Goal: Task Accomplishment & Management: Manage account settings

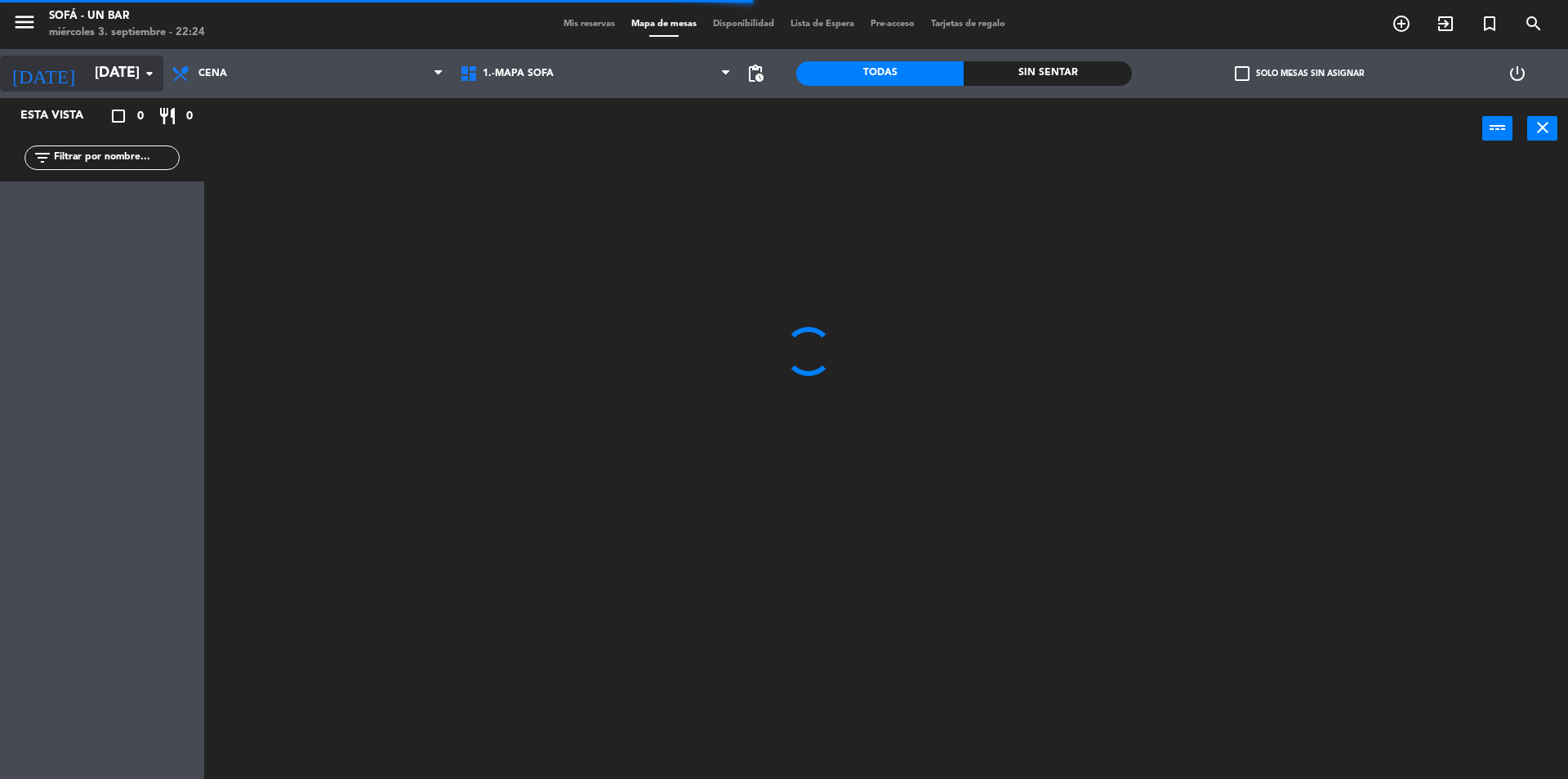
click at [111, 78] on input "[DATE]" at bounding box center [181, 73] width 190 height 32
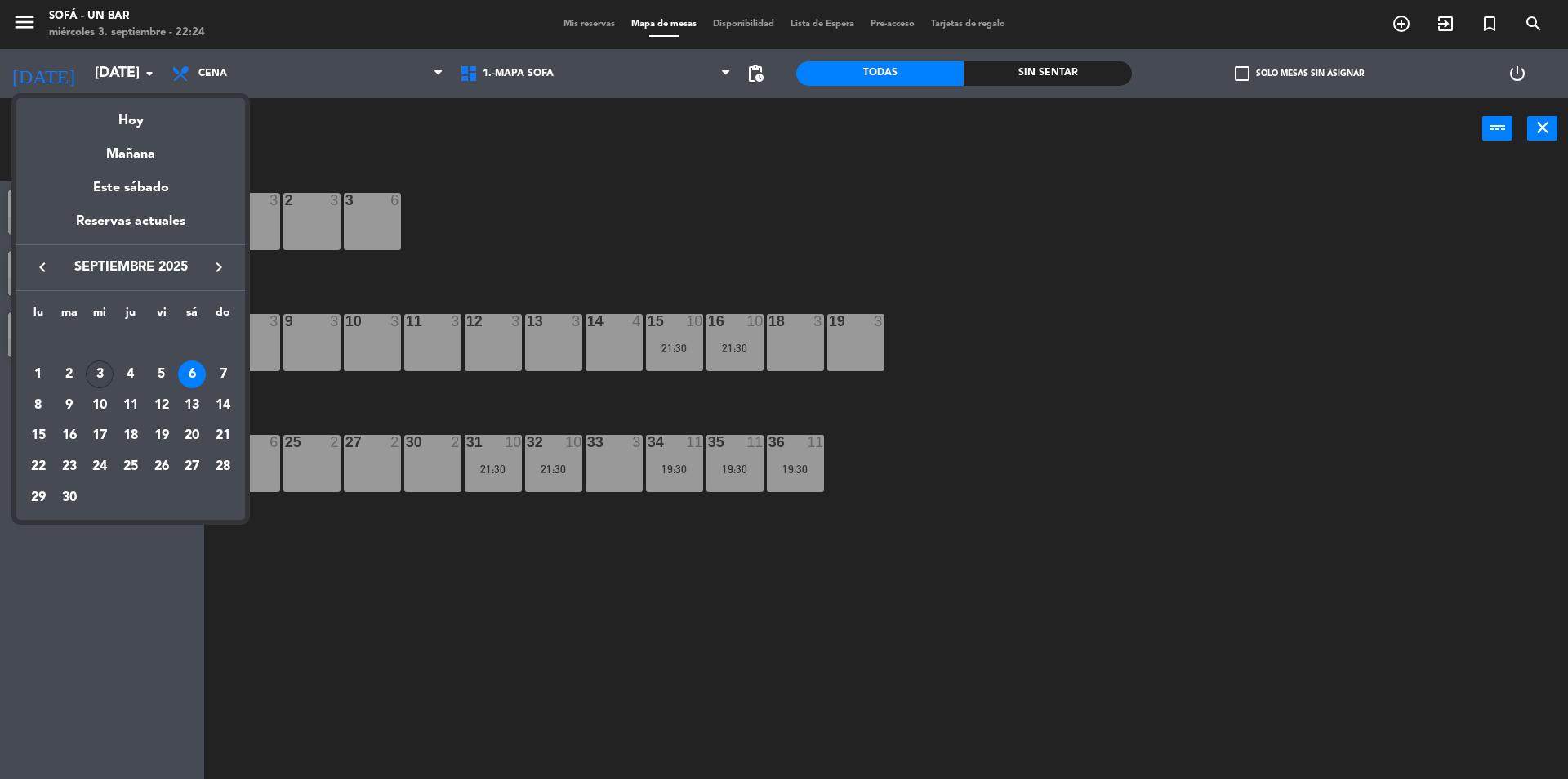
click at [103, 378] on div "3" at bounding box center [99, 374] width 28 height 28
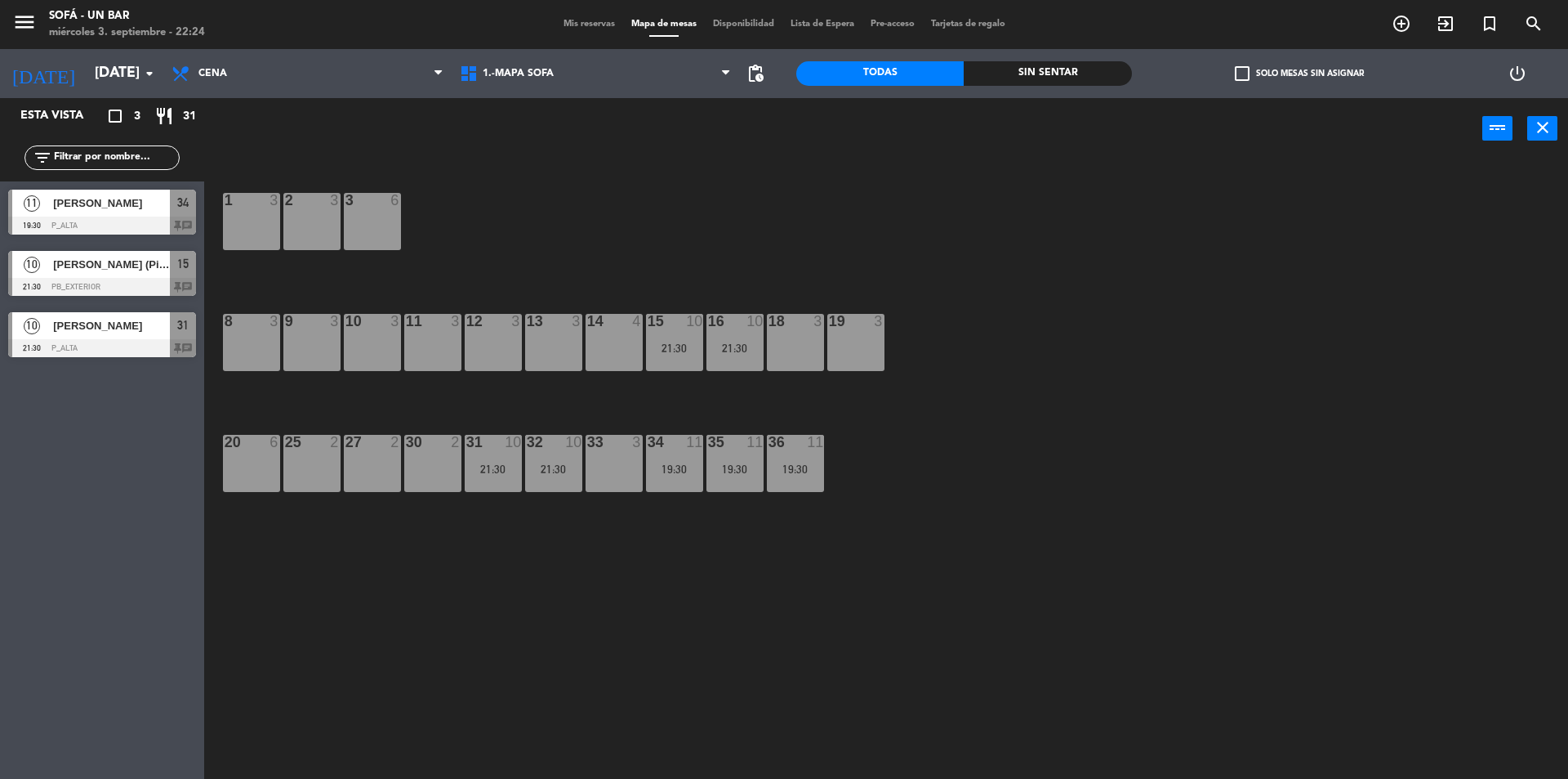
type input "[DATE]"
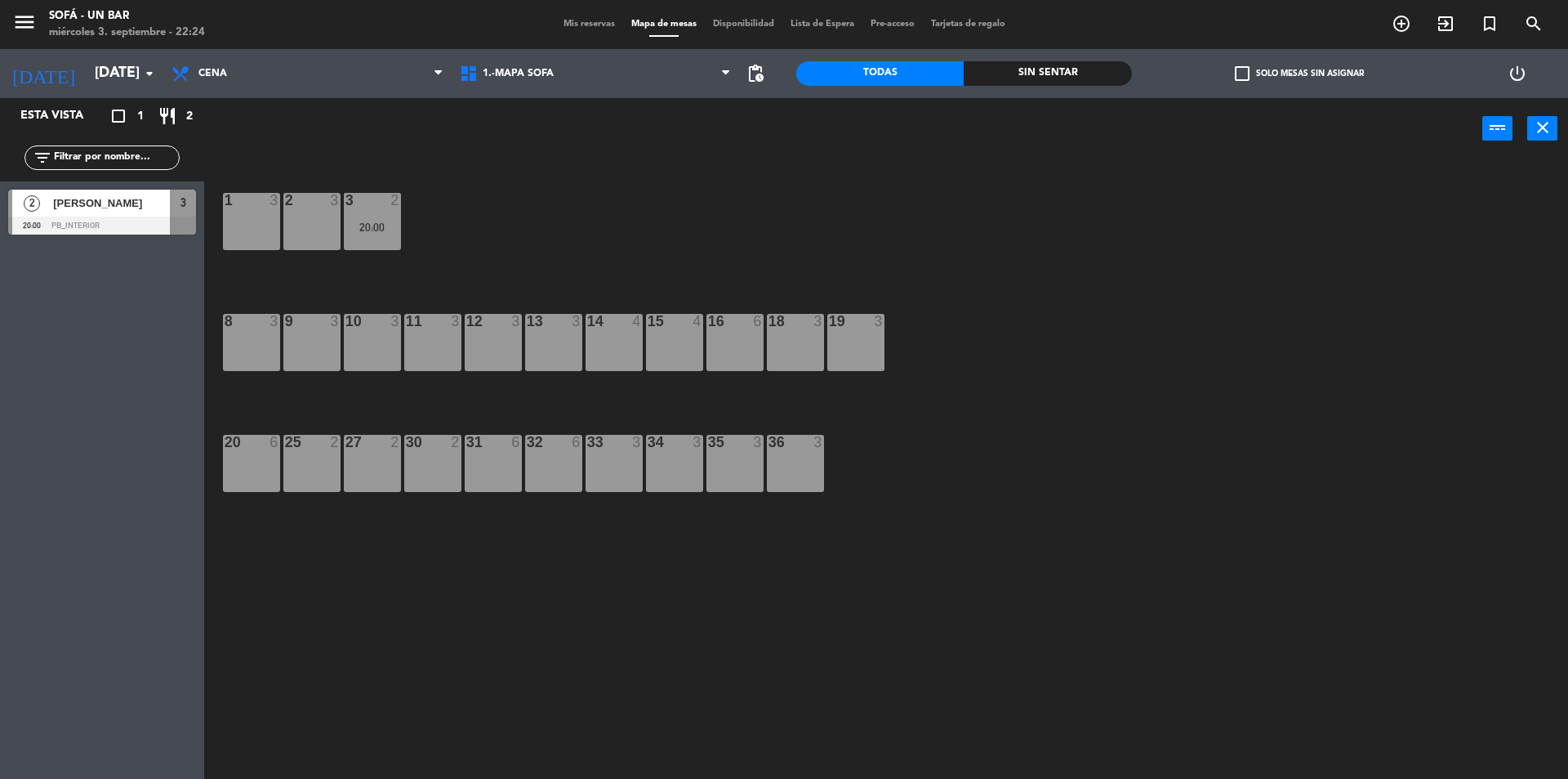
click at [578, 29] on span "Mis reservas" at bounding box center [589, 24] width 68 height 9
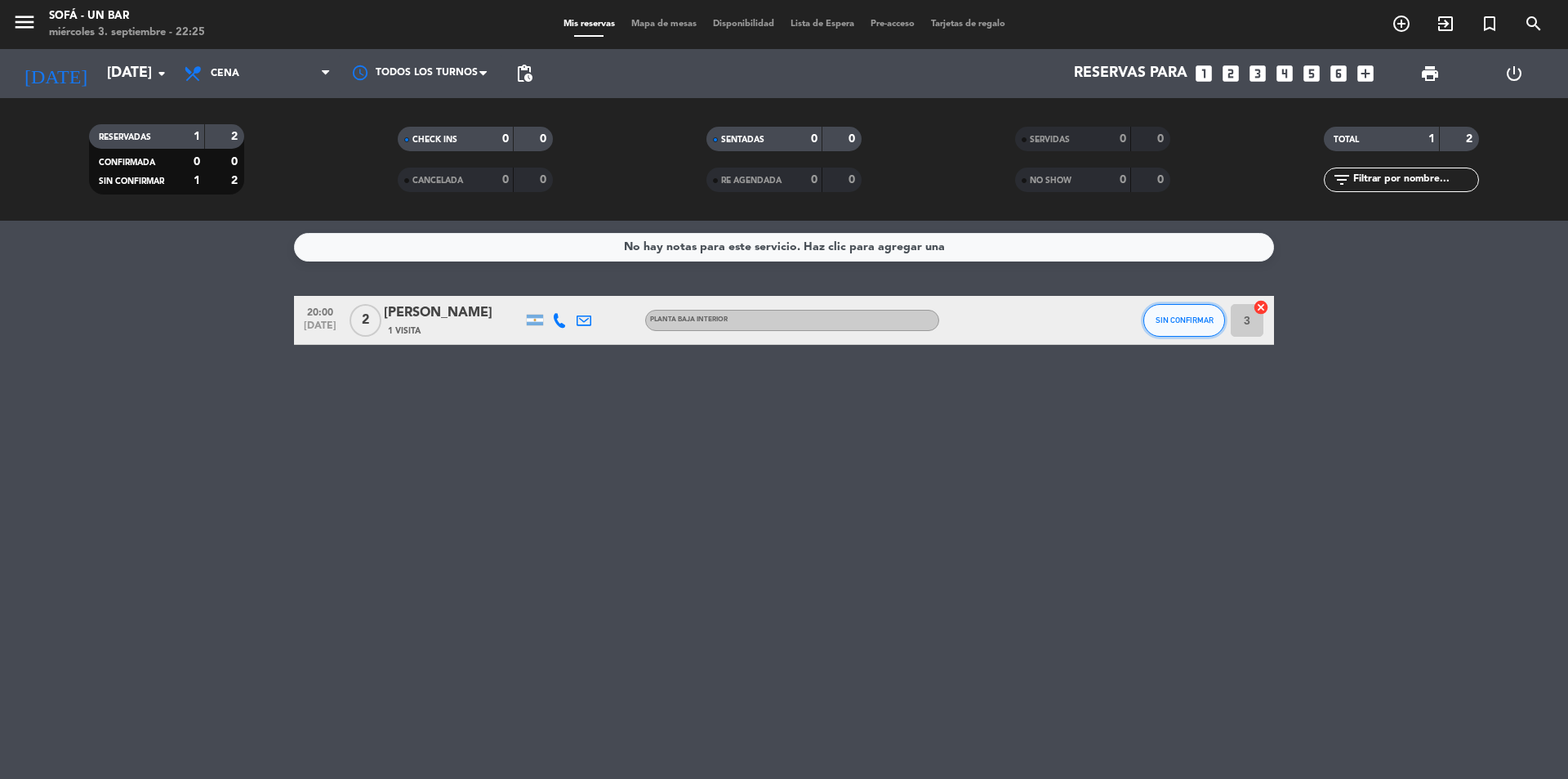
click at [1155, 323] on button "SIN CONFIRMAR" at bounding box center [1184, 320] width 82 height 32
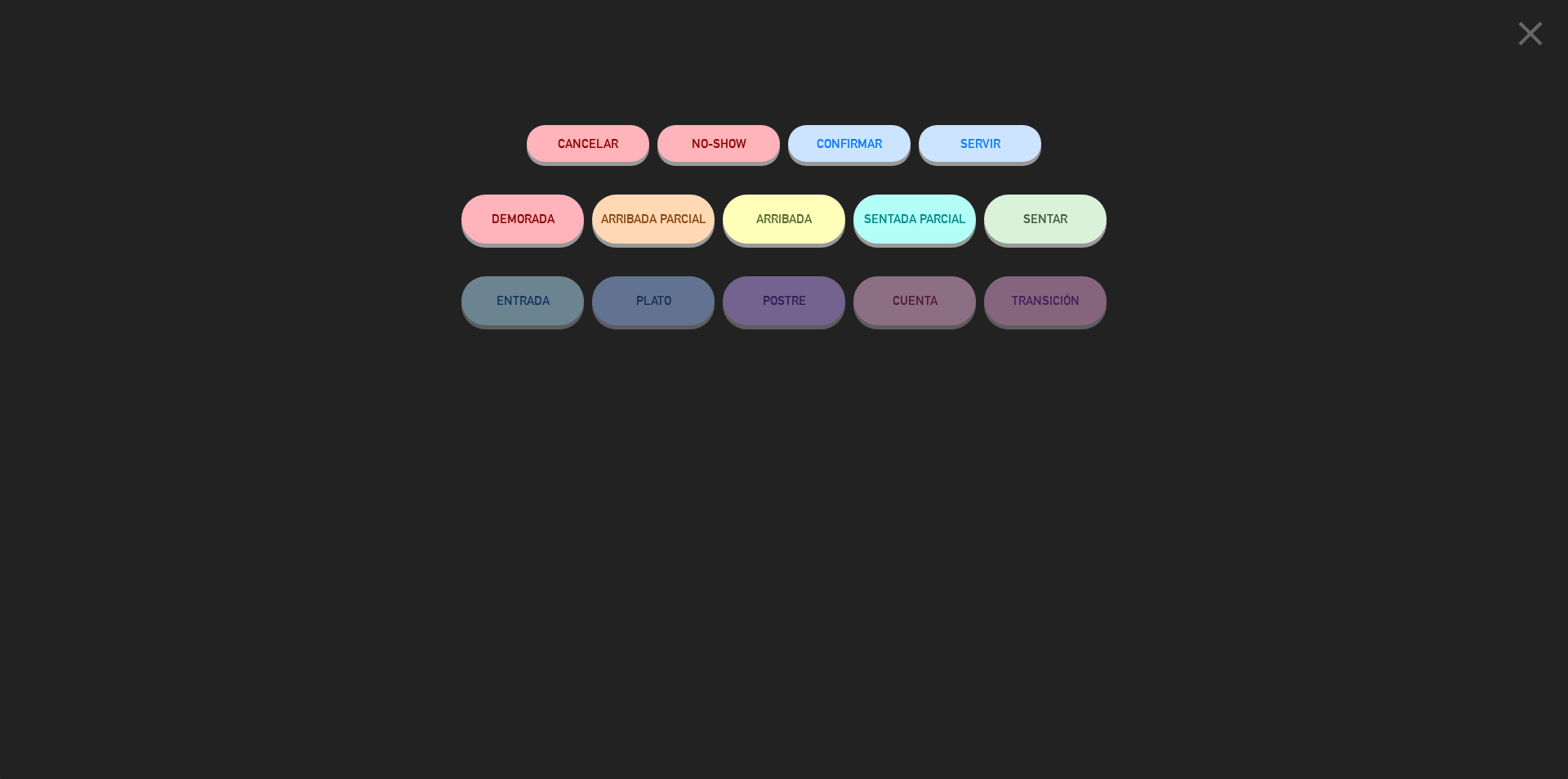
click at [425, 145] on div "close Cancelar NO-SHOW CONFIRMAR SERVIR DEMORADA ARRIBADA PARCIAL ARRIBADA SENT…" at bounding box center [784, 389] width 1568 height 779
click at [1528, 37] on icon "close" at bounding box center [1530, 32] width 40 height 40
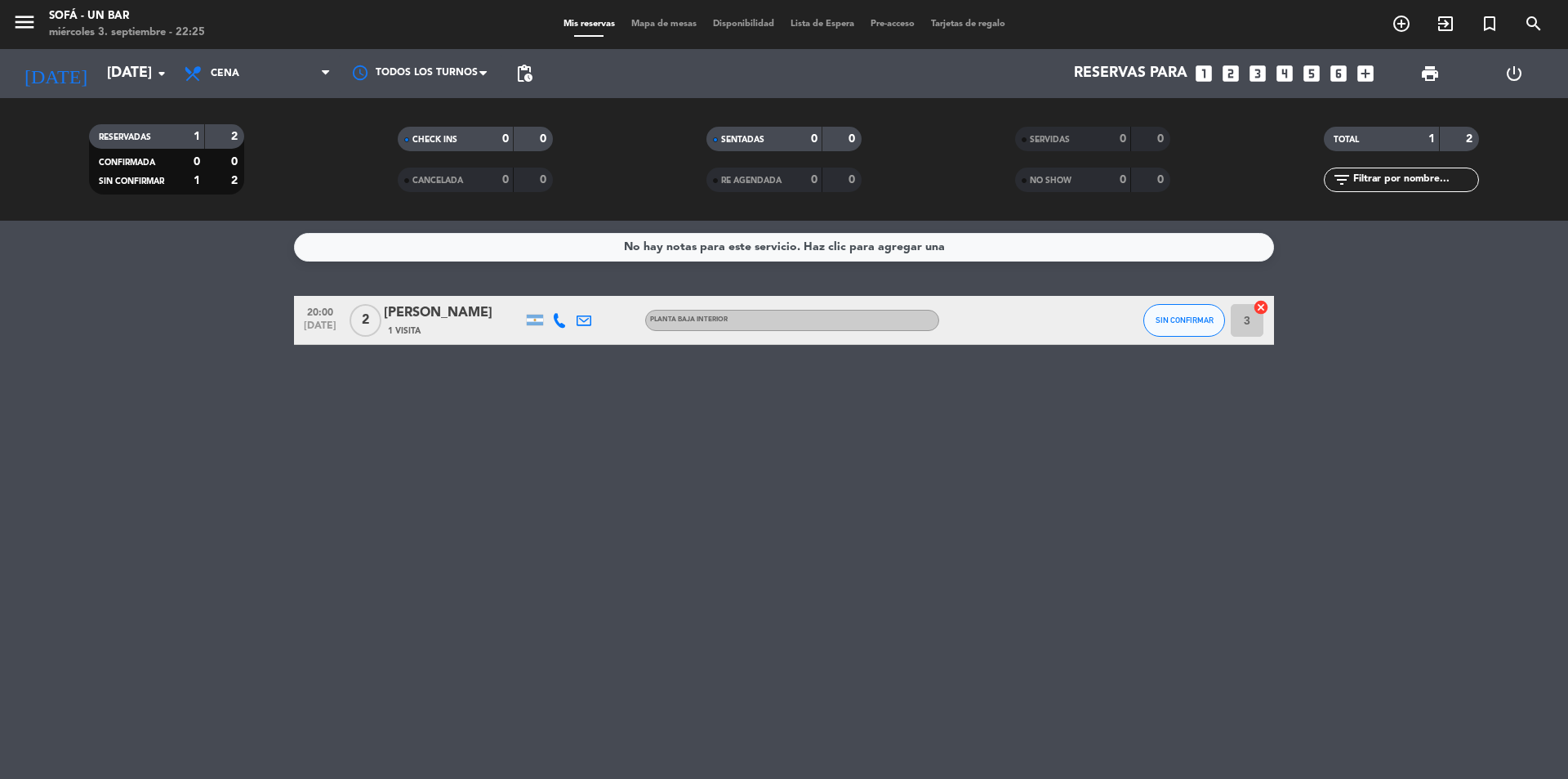
click at [406, 329] on span "1 Visita" at bounding box center [404, 330] width 32 height 13
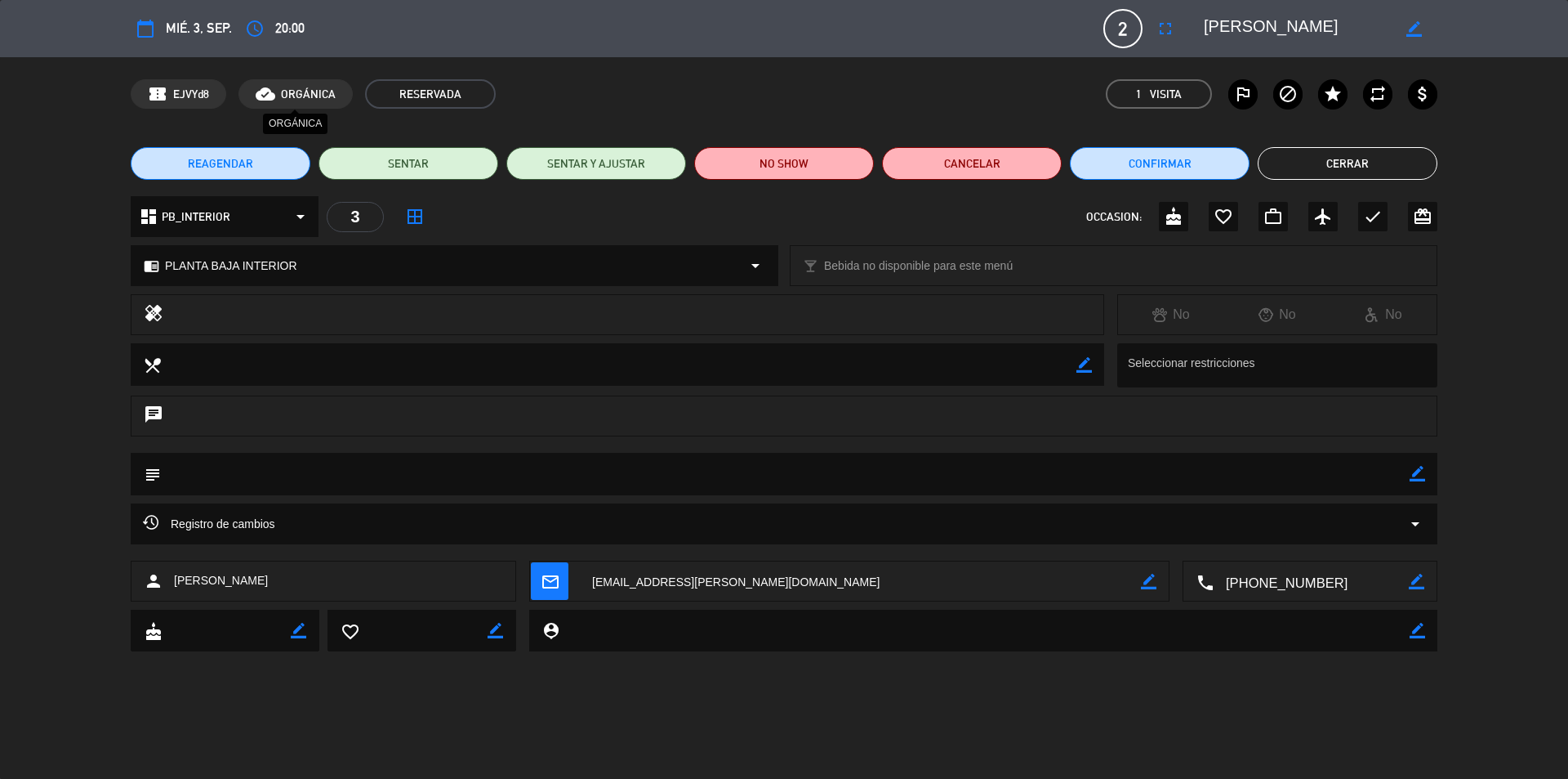
click at [302, 94] on span "ORGÁNICA" at bounding box center [308, 94] width 55 height 19
click at [265, 94] on icon "cloud_done" at bounding box center [266, 94] width 20 height 20
click at [597, 266] on div "chrome_reader_mode PLANTA BAJA INTERIOR arrow_drop_down" at bounding box center [455, 266] width 646 height 39
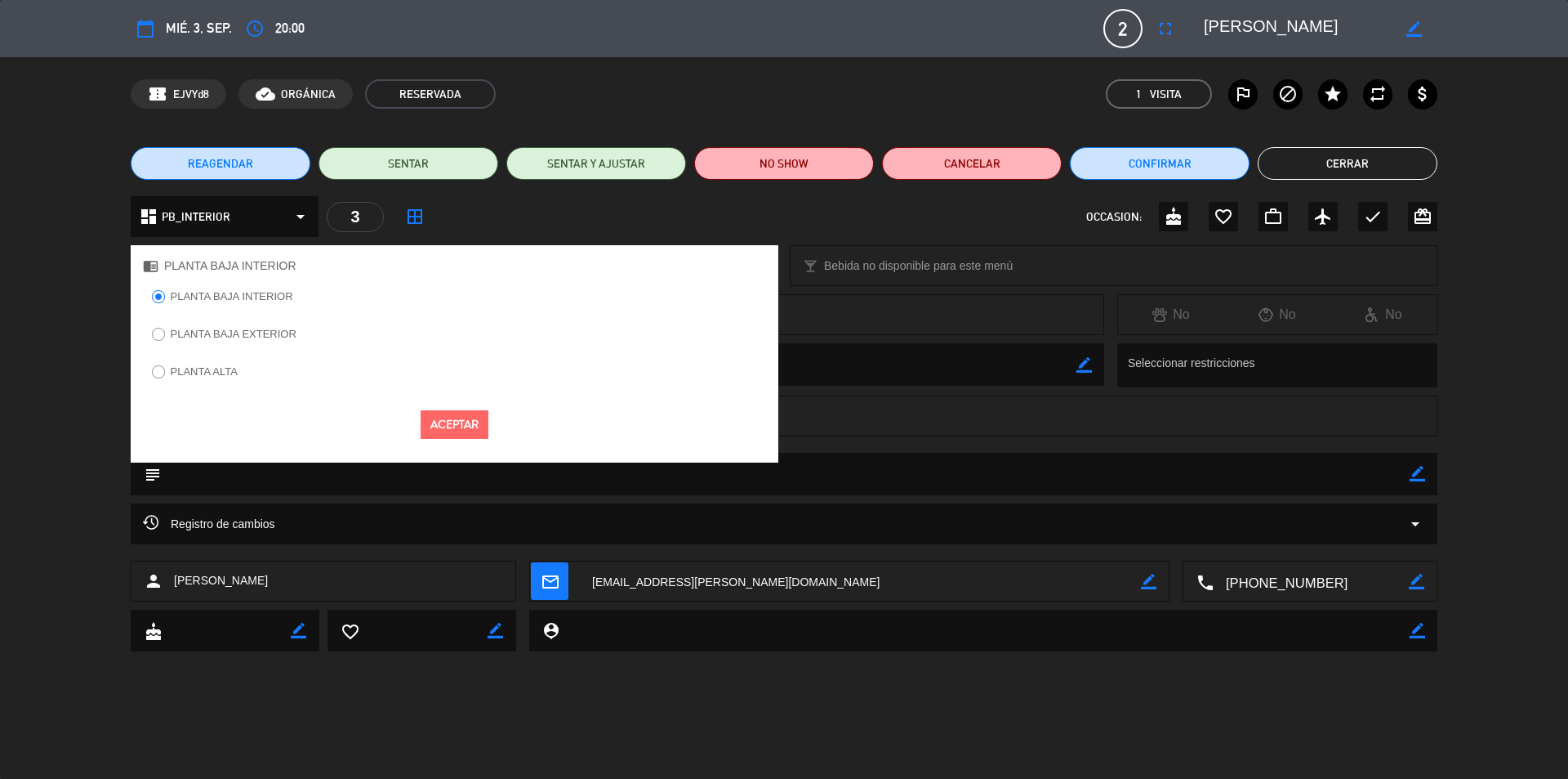
click at [206, 373] on label "PLANTA ALTA" at bounding box center [204, 371] width 67 height 11
click at [200, 271] on span "PLANTA BAJA INTERIOR" at bounding box center [230, 266] width 132 height 19
click at [119, 277] on div "chrome_reader_mode PLANTA BAJA INTERIOR PLANTA BAJA INTERIOR PLANTA BAJA EXTERI…" at bounding box center [784, 273] width 1568 height 40
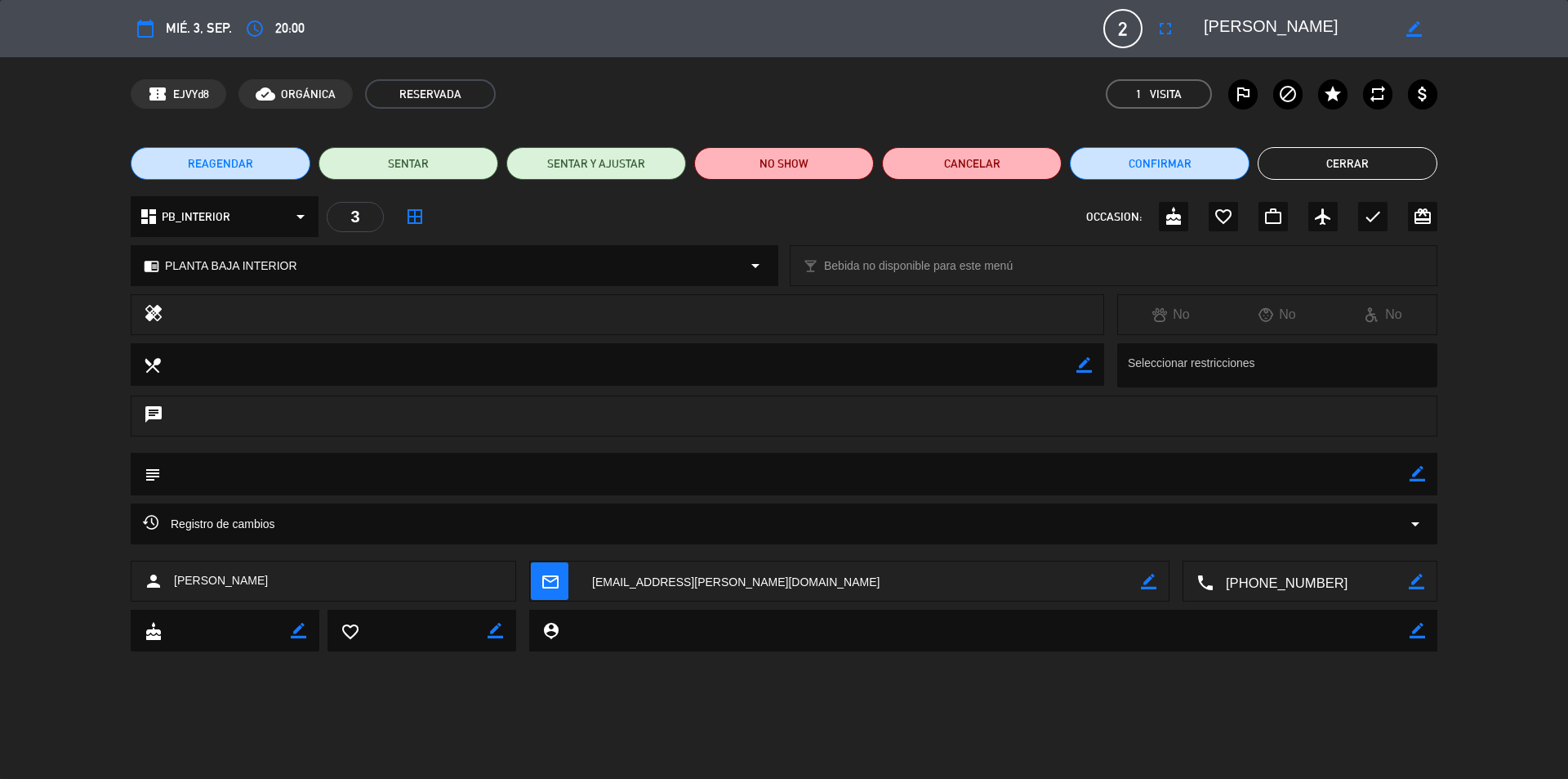
click at [356, 219] on div "3" at bounding box center [355, 217] width 57 height 31
click at [411, 219] on icon "border_all" at bounding box center [415, 217] width 20 height 20
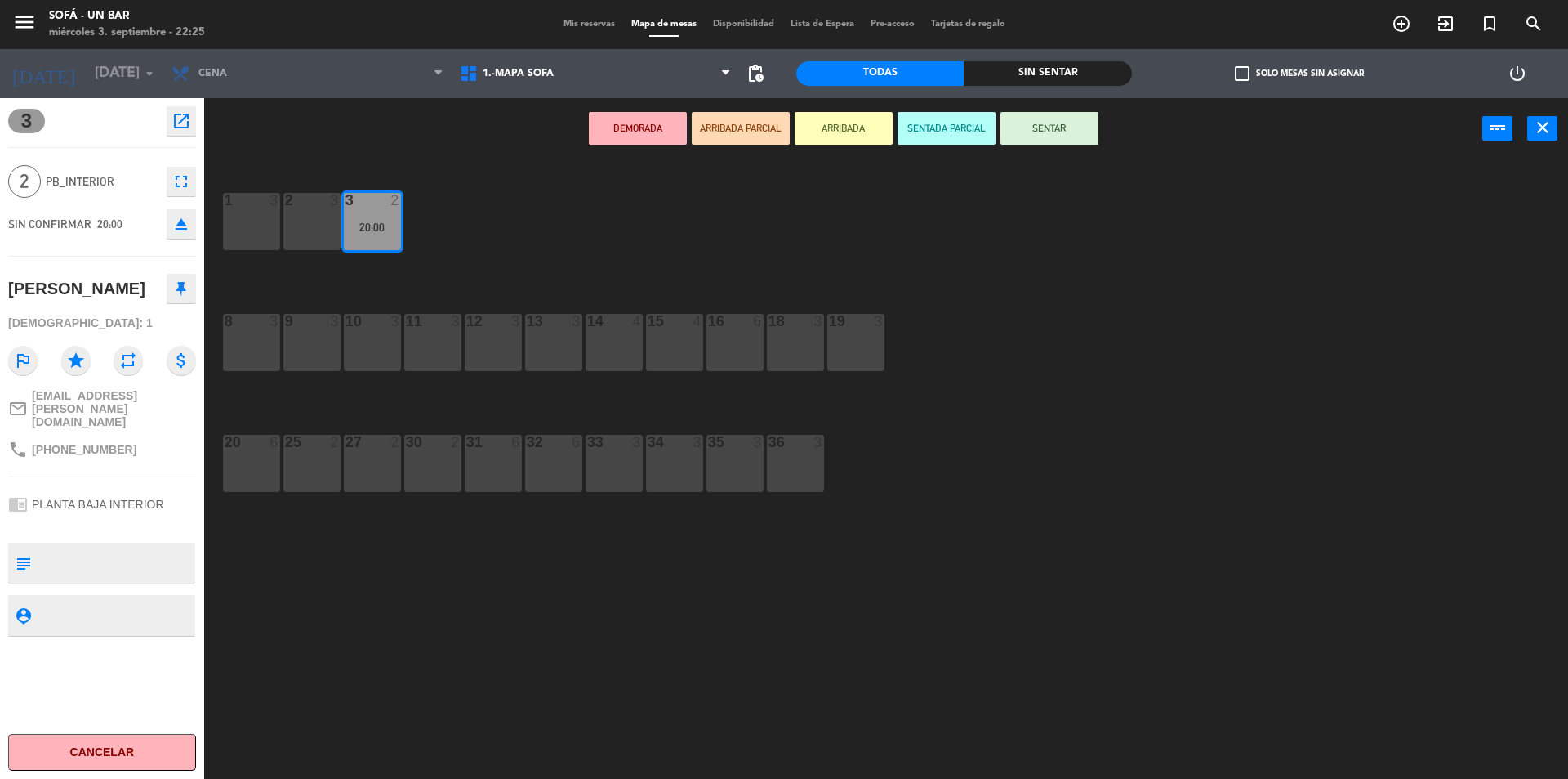
click at [319, 231] on div "2 3" at bounding box center [312, 222] width 57 height 57
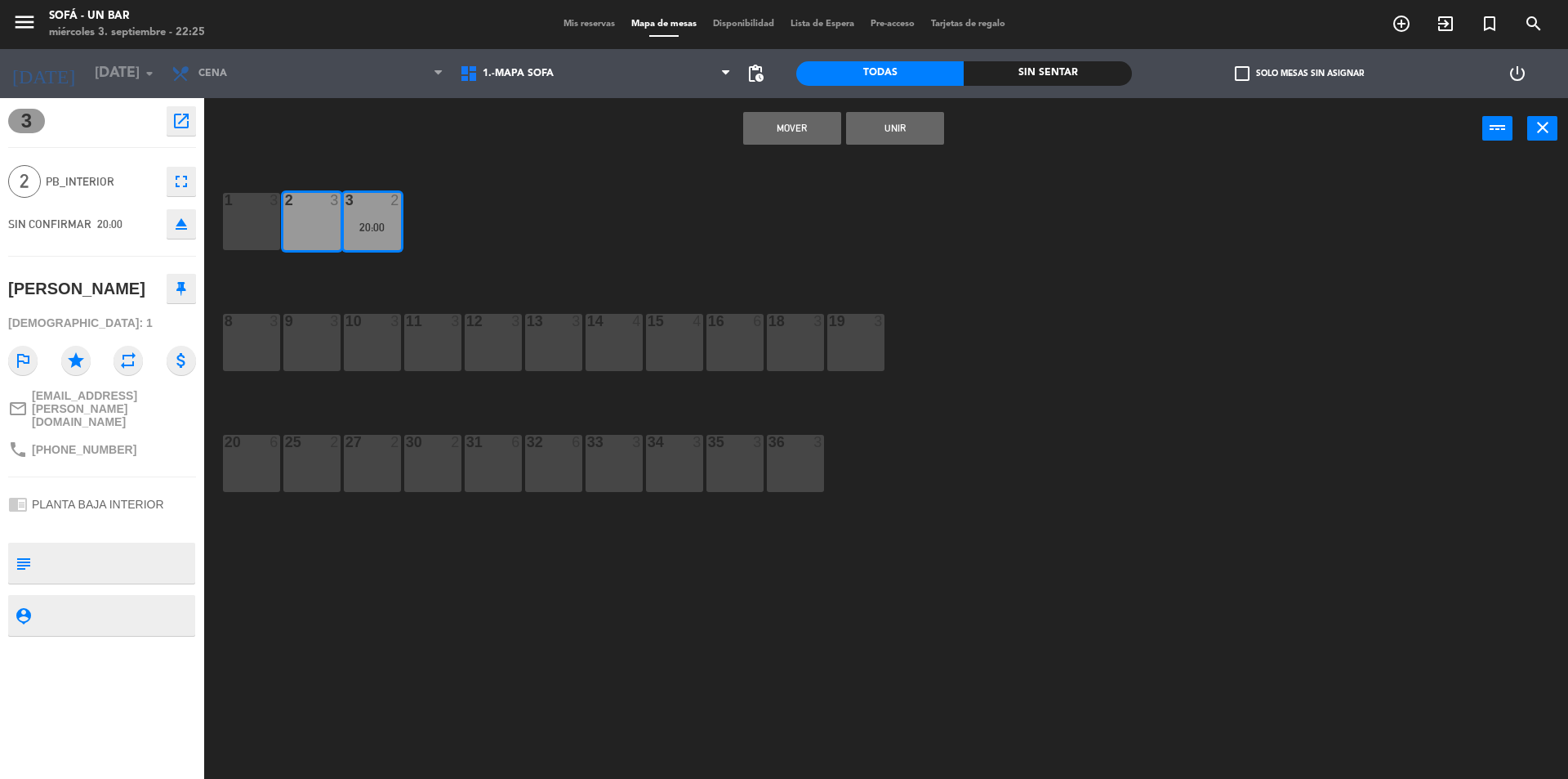
click at [258, 227] on div "1 3" at bounding box center [252, 222] width 57 height 57
click at [314, 224] on div "2 3" at bounding box center [312, 222] width 57 height 57
click at [261, 227] on div "1 3" at bounding box center [252, 222] width 57 height 57
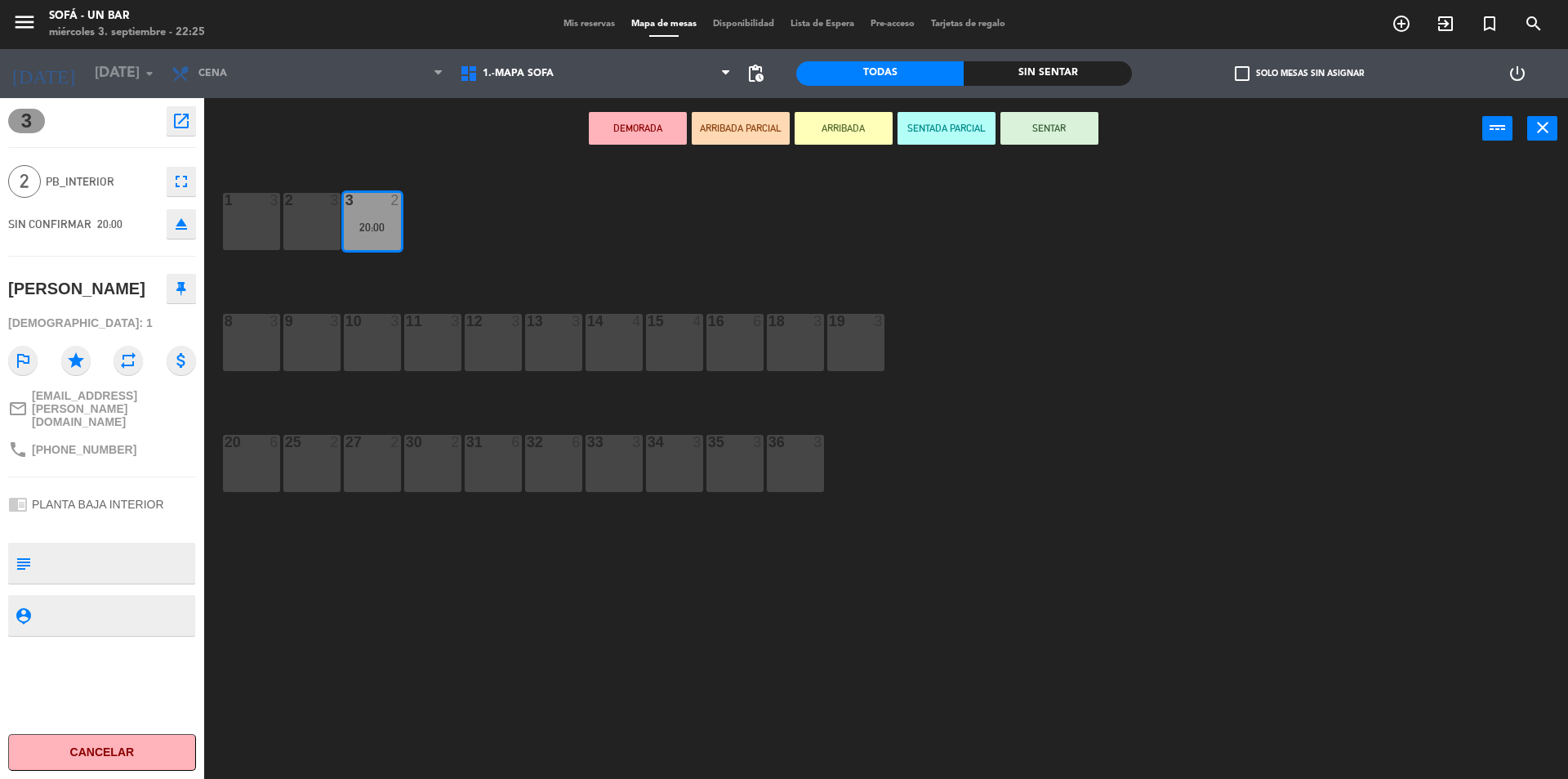
click at [23, 355] on icon "outlined_flag" at bounding box center [23, 360] width 30 height 30
click at [24, 355] on icon "outlined_flag" at bounding box center [23, 360] width 30 height 30
click at [181, 365] on icon "attach_money" at bounding box center [181, 360] width 30 height 30
click at [177, 358] on icon "attach_money" at bounding box center [181, 360] width 30 height 30
click at [187, 229] on icon "eject" at bounding box center [181, 224] width 20 height 20
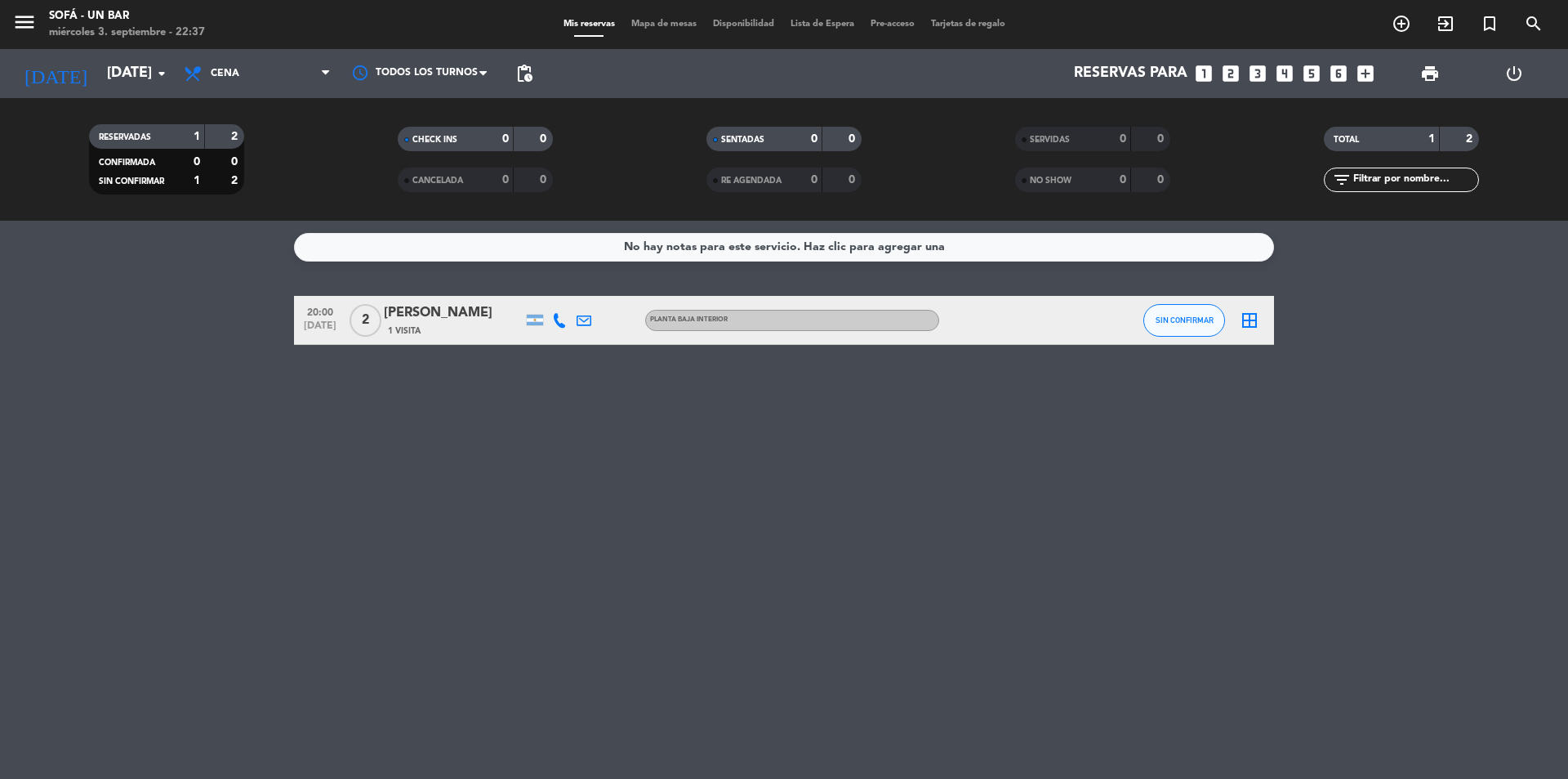
click at [201, 181] on div "SIN CONFIRMAR 1 2" at bounding box center [166, 180] width 147 height 19
click at [191, 141] on div "1" at bounding box center [184, 136] width 32 height 19
click at [223, 140] on div "2" at bounding box center [224, 136] width 31 height 19
click at [234, 84] on span "Cena" at bounding box center [257, 73] width 163 height 36
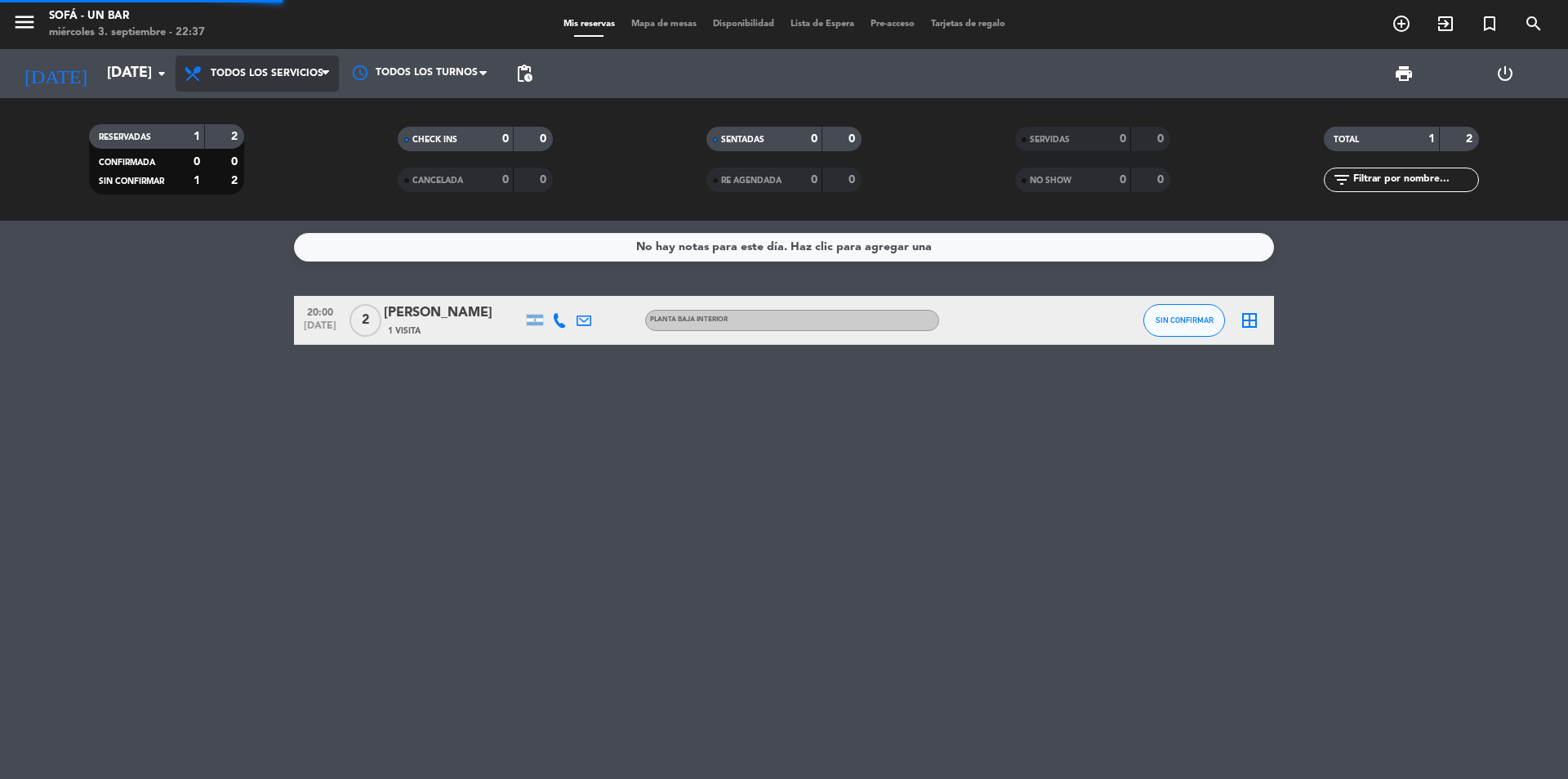
click at [266, 110] on div "menu SOFÁ - un bar [DATE] 3. septiembre - 22:37 Mis reservas Mapa de mesas Disp…" at bounding box center [784, 110] width 1568 height 221
click at [267, 85] on span "Todos los servicios" at bounding box center [257, 73] width 163 height 36
click at [274, 132] on div "menu SOFÁ - un bar [DATE] 3. septiembre - 22:37 Mis reservas Mapa de mesas Disp…" at bounding box center [784, 110] width 1568 height 221
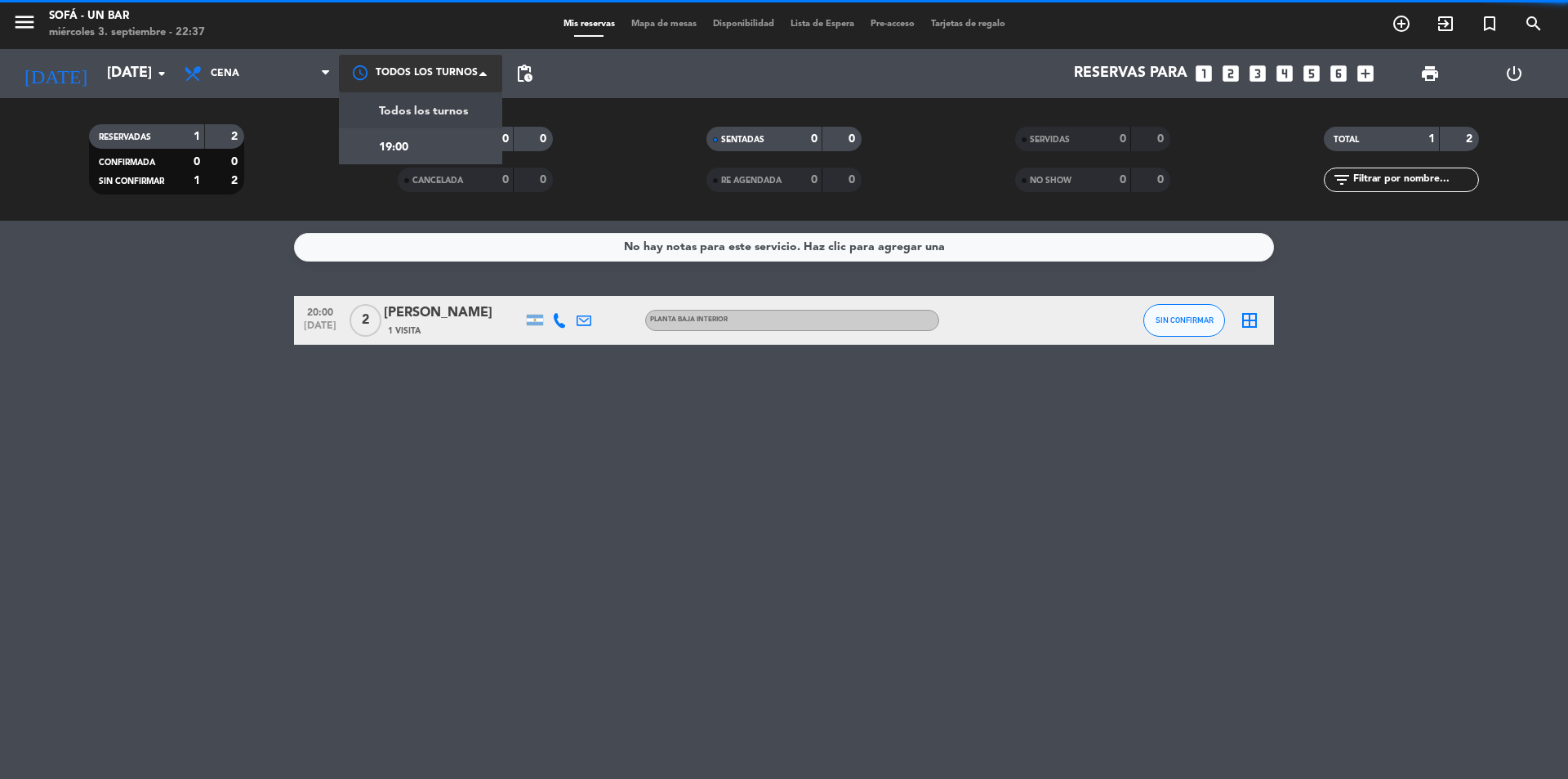
click at [405, 86] on div at bounding box center [420, 73] width 163 height 36
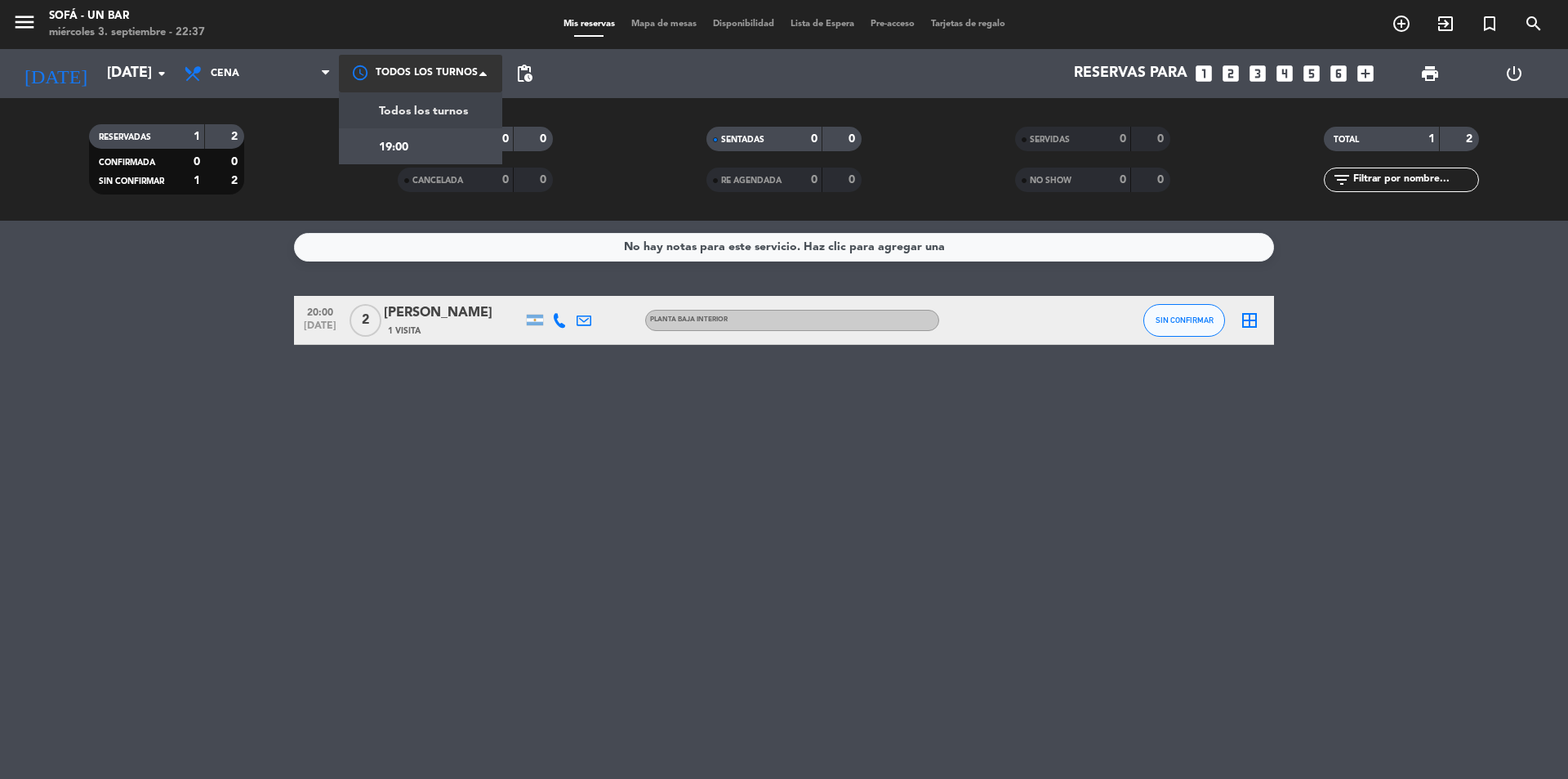
click at [405, 86] on div at bounding box center [420, 73] width 163 height 36
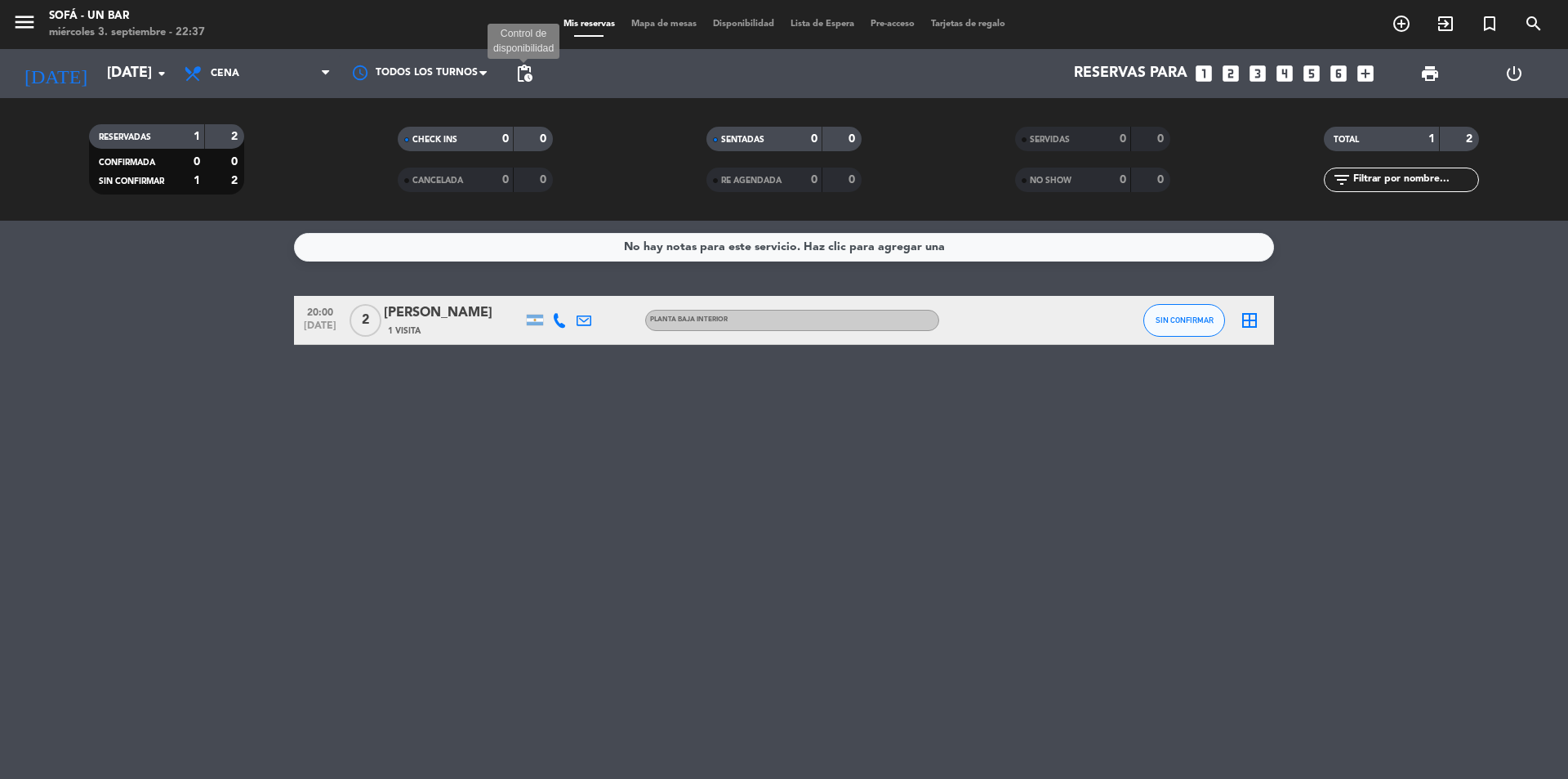
click at [526, 75] on span "pending_actions" at bounding box center [525, 74] width 20 height 20
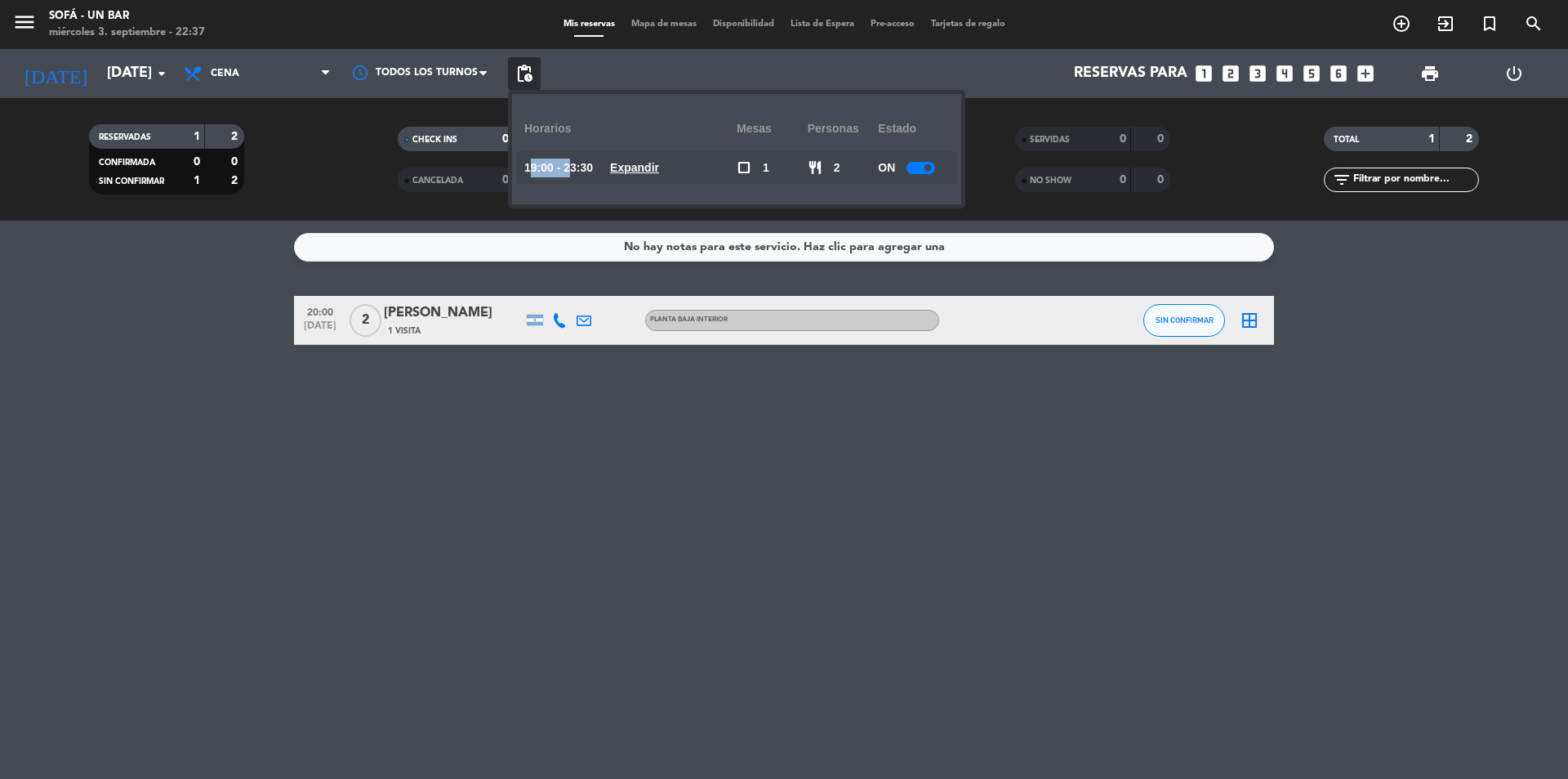
drag, startPoint x: 534, startPoint y: 165, endPoint x: 617, endPoint y: 166, distance: 83.0
click at [593, 165] on span "19:00 - 23:30" at bounding box center [559, 167] width 69 height 19
click at [753, 86] on div "Reservas para looks_one looks_two looks_3 looks_4 looks_5 looks_6 add_box" at bounding box center [961, 74] width 842 height 49
